Goal: Transaction & Acquisition: Purchase product/service

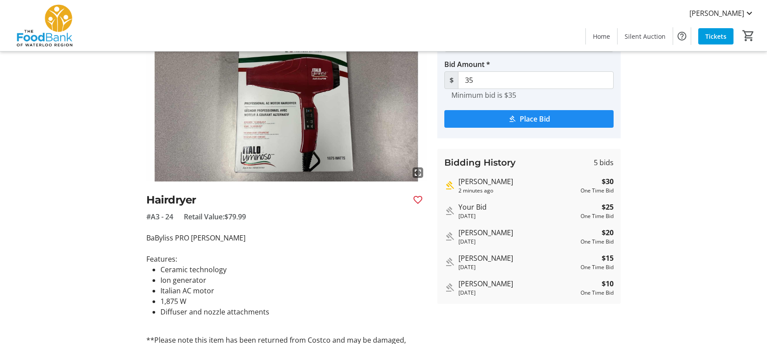
scroll to position [44, 0]
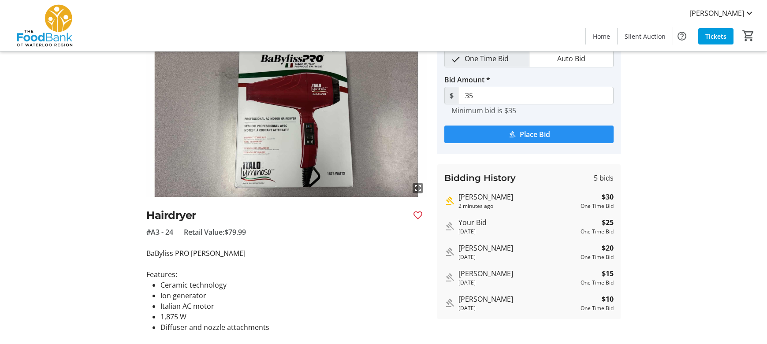
click at [540, 131] on span "Place Bid" at bounding box center [535, 134] width 30 height 11
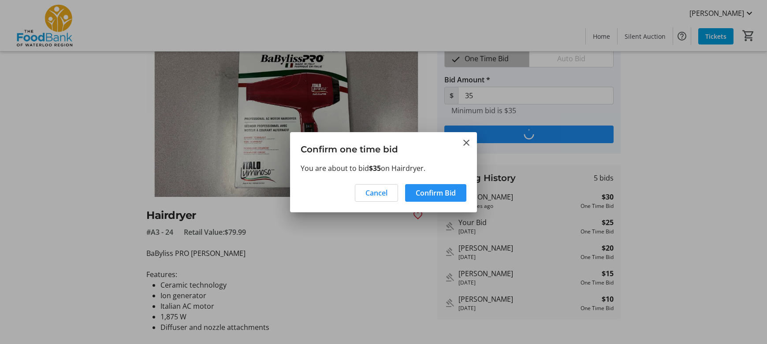
click at [450, 191] on span "Confirm Bid" at bounding box center [436, 193] width 40 height 11
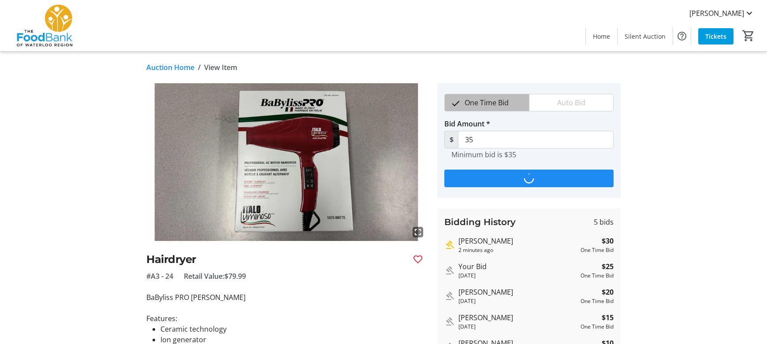
scroll to position [44, 0]
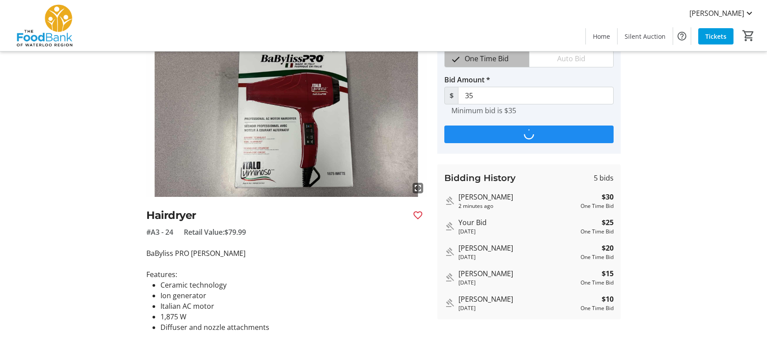
type input "40"
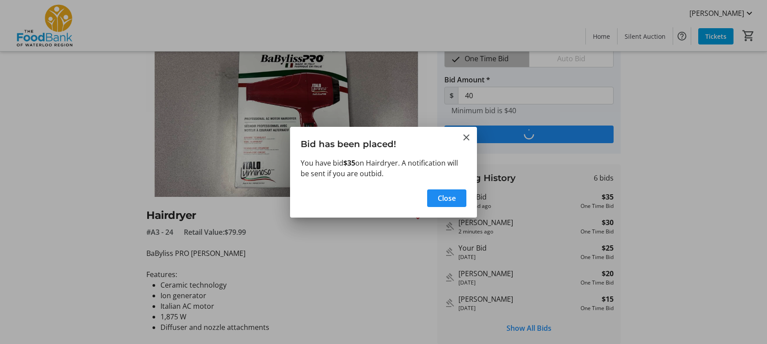
scroll to position [0, 0]
click at [447, 198] on span "Close" at bounding box center [447, 198] width 18 height 11
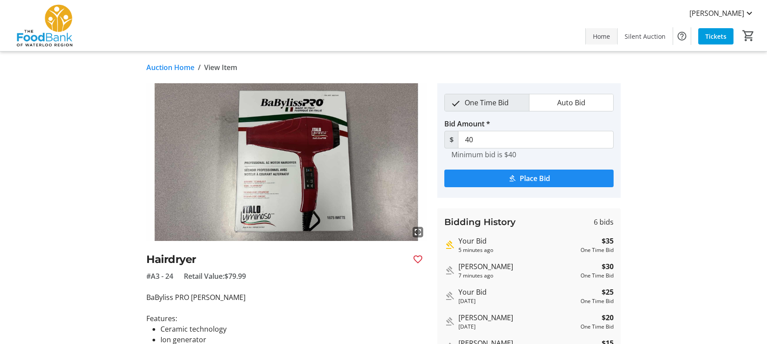
click at [605, 37] on span "Home" at bounding box center [601, 36] width 17 height 9
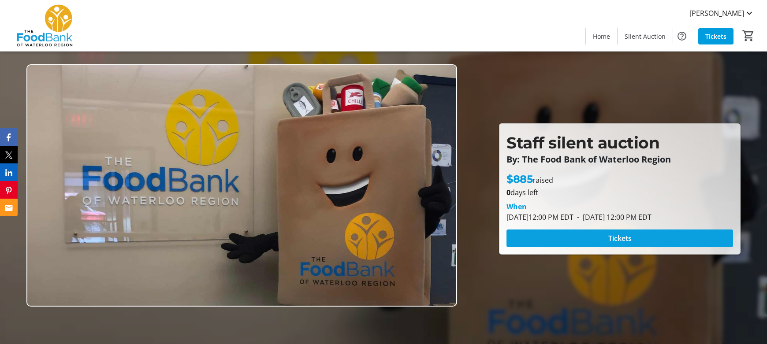
click at [606, 241] on span at bounding box center [619, 238] width 226 height 21
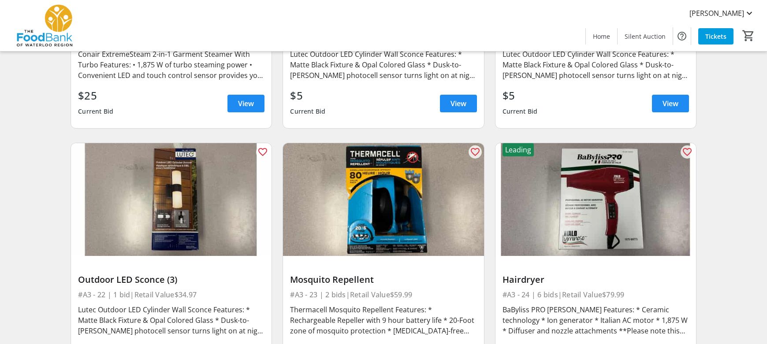
scroll to position [1807, 0]
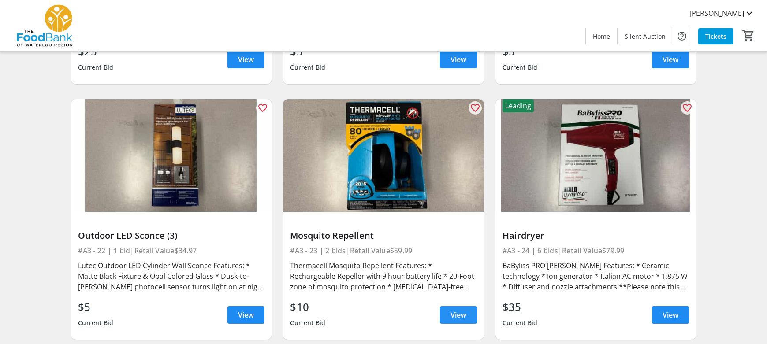
click at [453, 310] on span "View" at bounding box center [458, 315] width 16 height 11
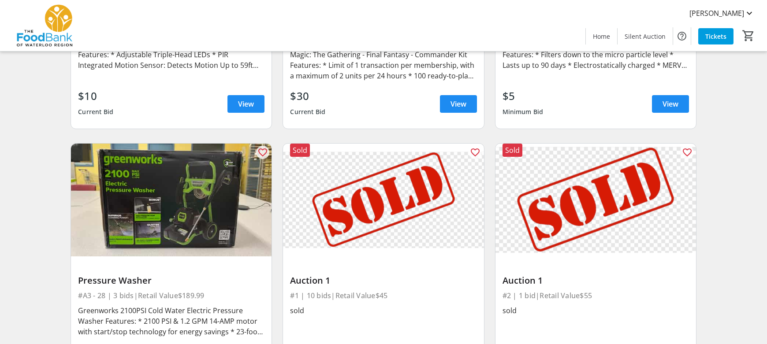
scroll to position [2335, 0]
